Goal: Information Seeking & Learning: Check status

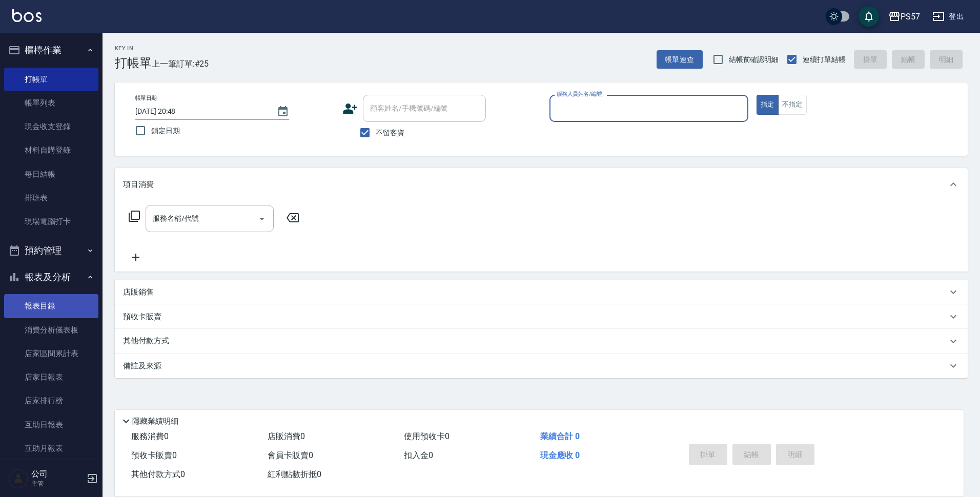
click at [35, 300] on link "報表目錄" at bounding box center [51, 306] width 94 height 24
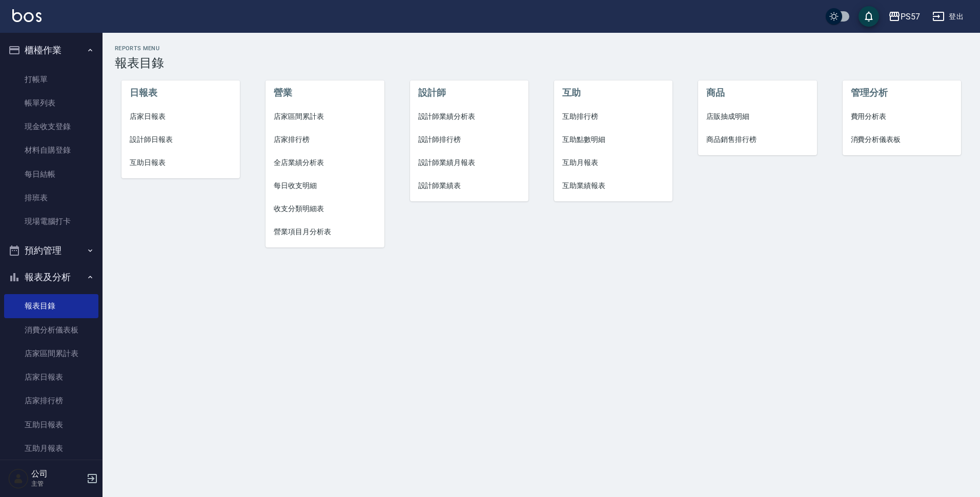
click at [166, 107] on li "店家日報表" at bounding box center [181, 116] width 119 height 23
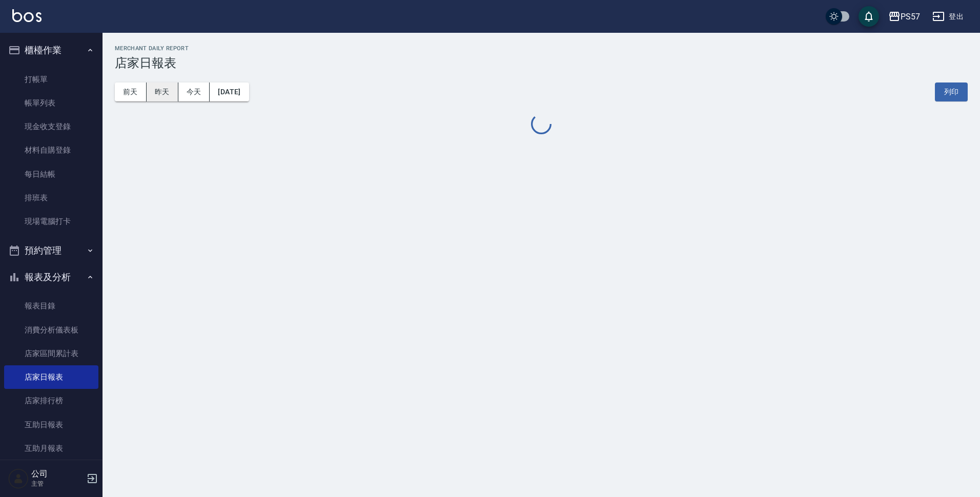
click at [162, 86] on button "昨天" at bounding box center [163, 92] width 32 height 19
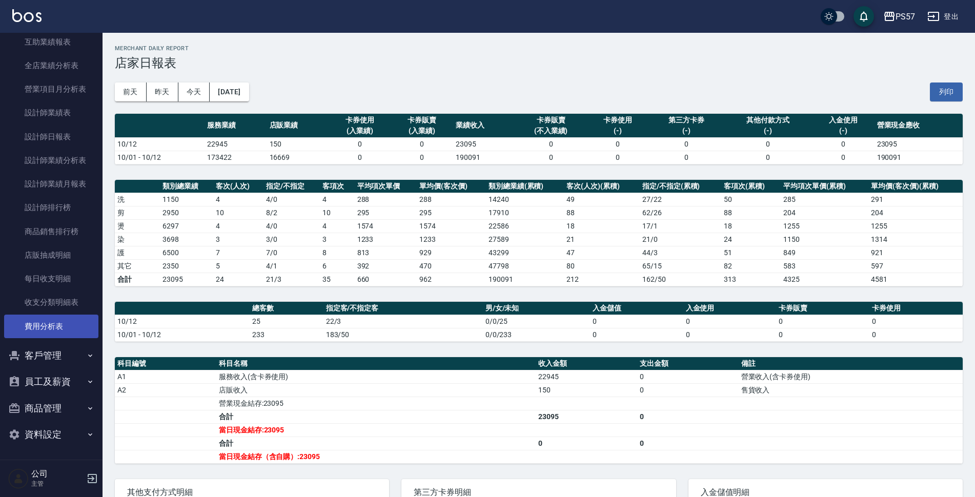
scroll to position [478, 0]
click at [62, 319] on link "費用分析表" at bounding box center [51, 326] width 94 height 24
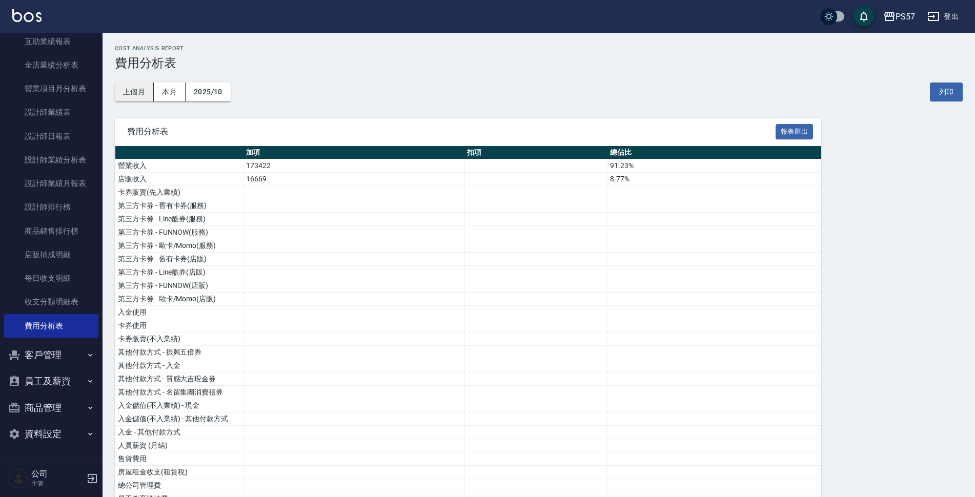
click at [138, 93] on button "上個月" at bounding box center [134, 92] width 39 height 19
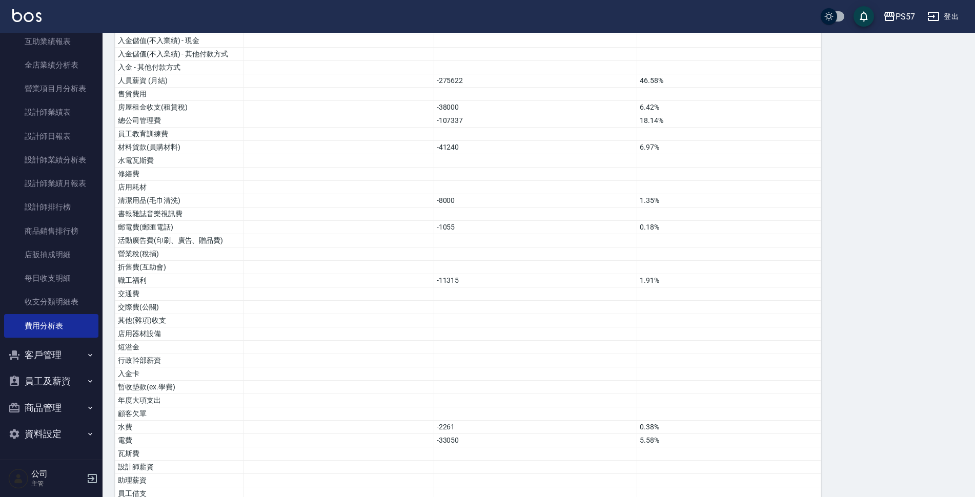
scroll to position [487, 0]
